Goal: Task Accomplishment & Management: Manage account settings

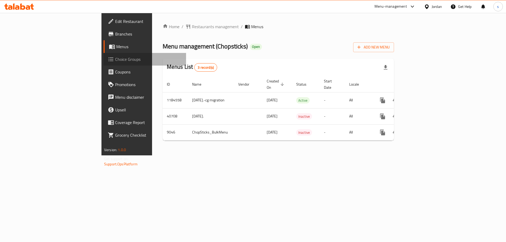
click at [115, 62] on span "Choice Groups" at bounding box center [148, 59] width 67 height 6
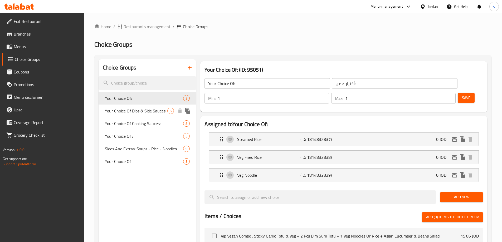
click at [148, 111] on span "Your Choice Of Dips & Side Sauces :" at bounding box center [136, 111] width 63 height 6
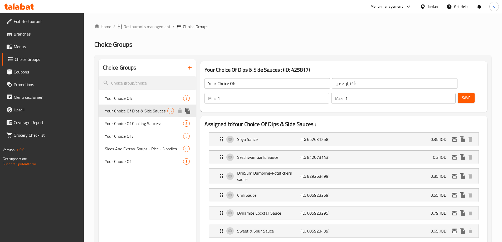
type input "Your Choice Of Dips & Side Sauces :"
type input "اختيارك من الصلصات الجانبية والغموس:"
type input "0"
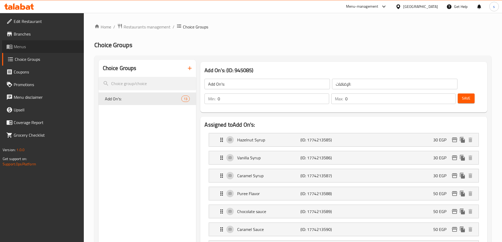
click at [32, 43] on link "Menus" at bounding box center [43, 46] width 82 height 13
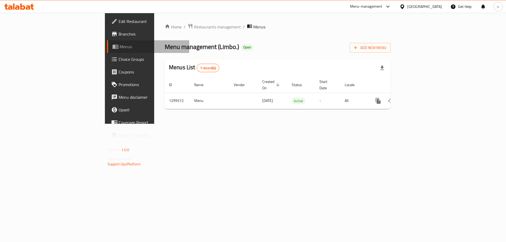
click at [120, 44] on span "Menus" at bounding box center [153, 47] width 66 height 6
